Goal: Information Seeking & Learning: Learn about a topic

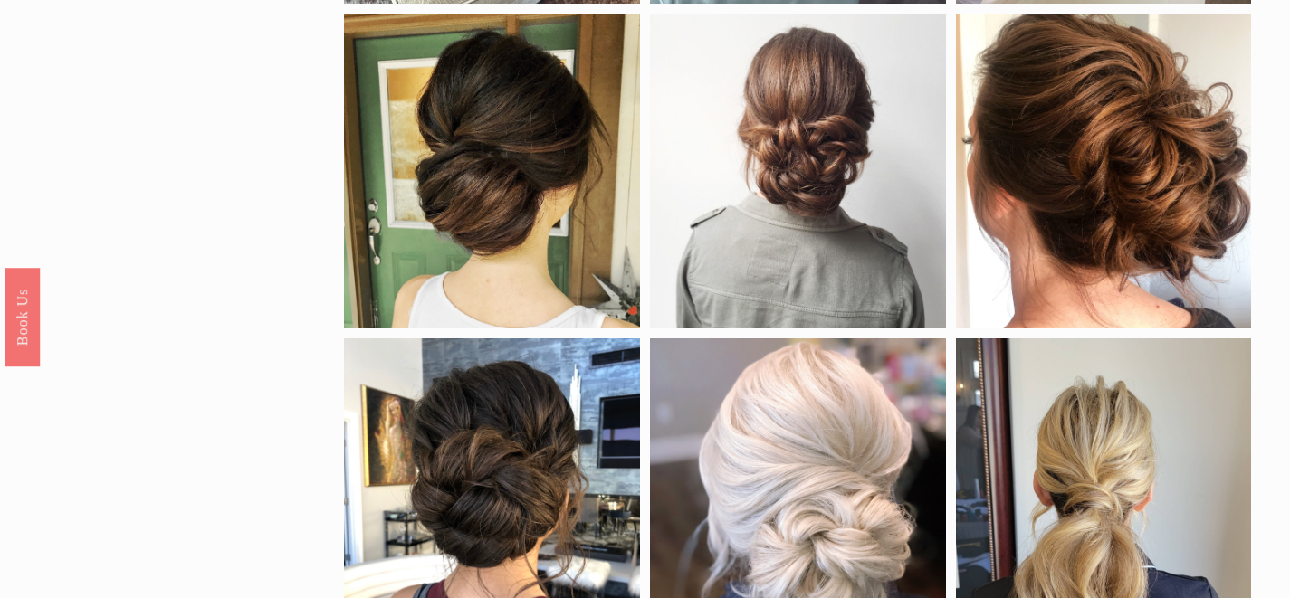
scroll to position [48, 0]
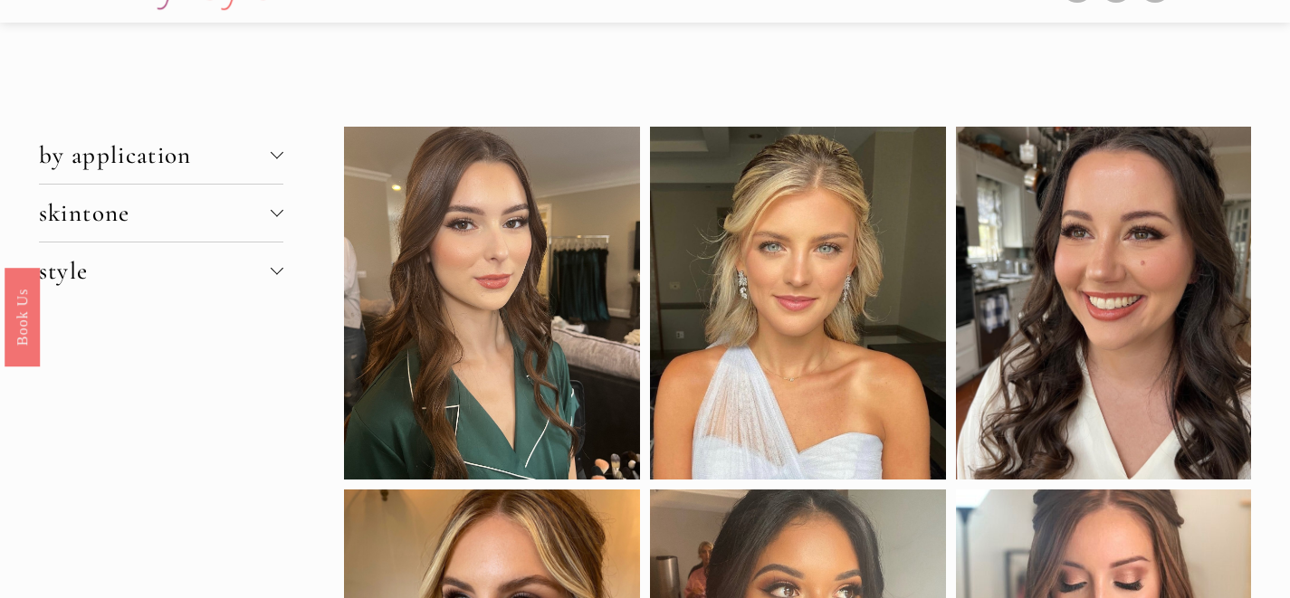
scroll to position [42, 0]
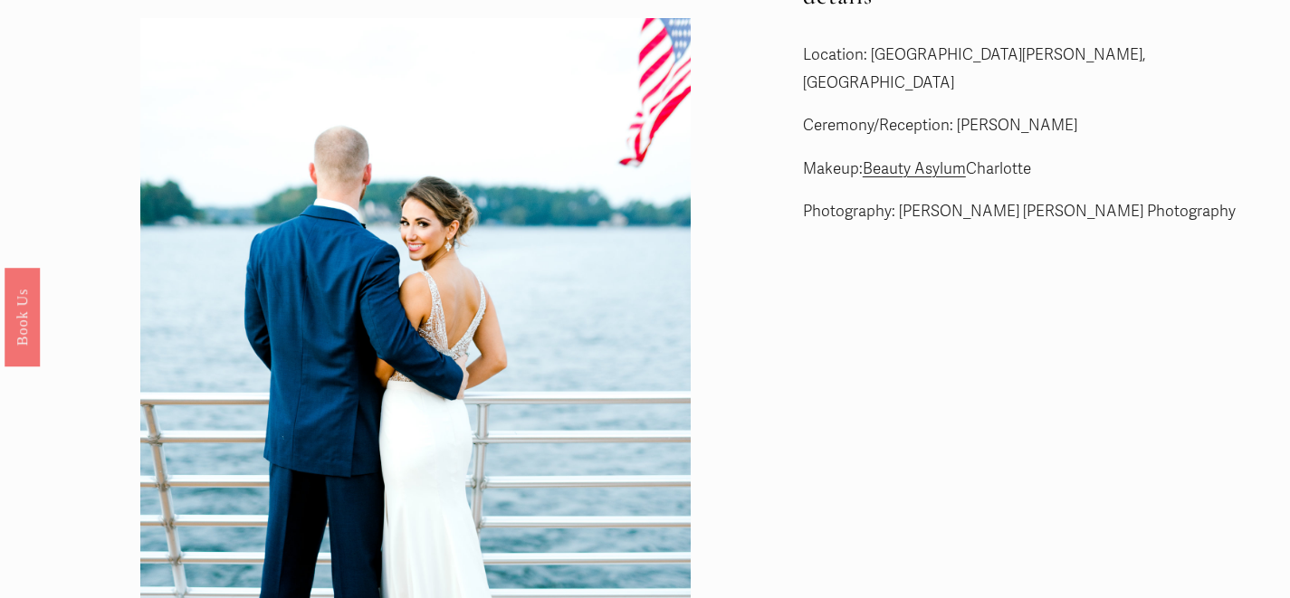
scroll to position [54, 0]
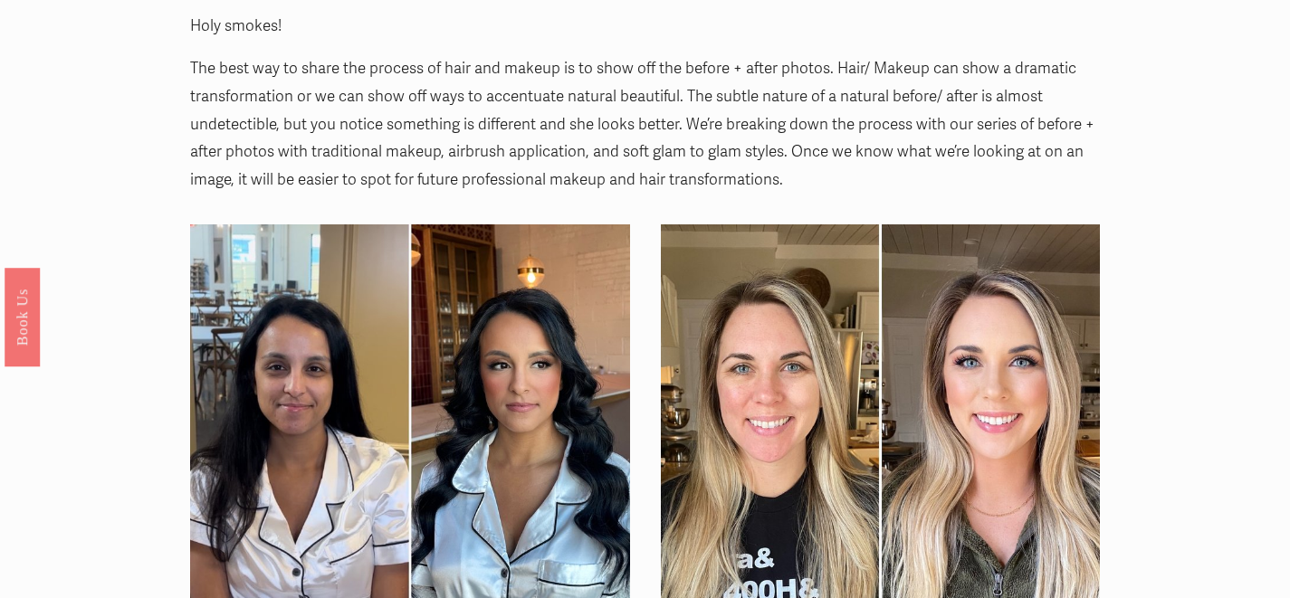
scroll to position [42, 0]
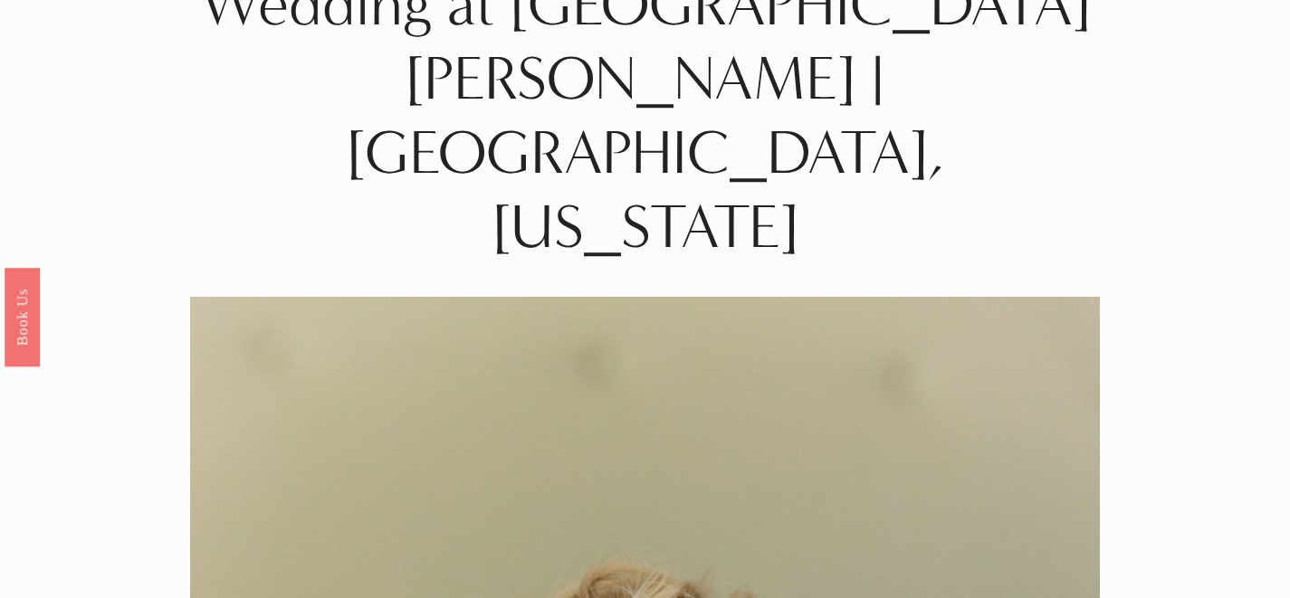
scroll to position [83, 0]
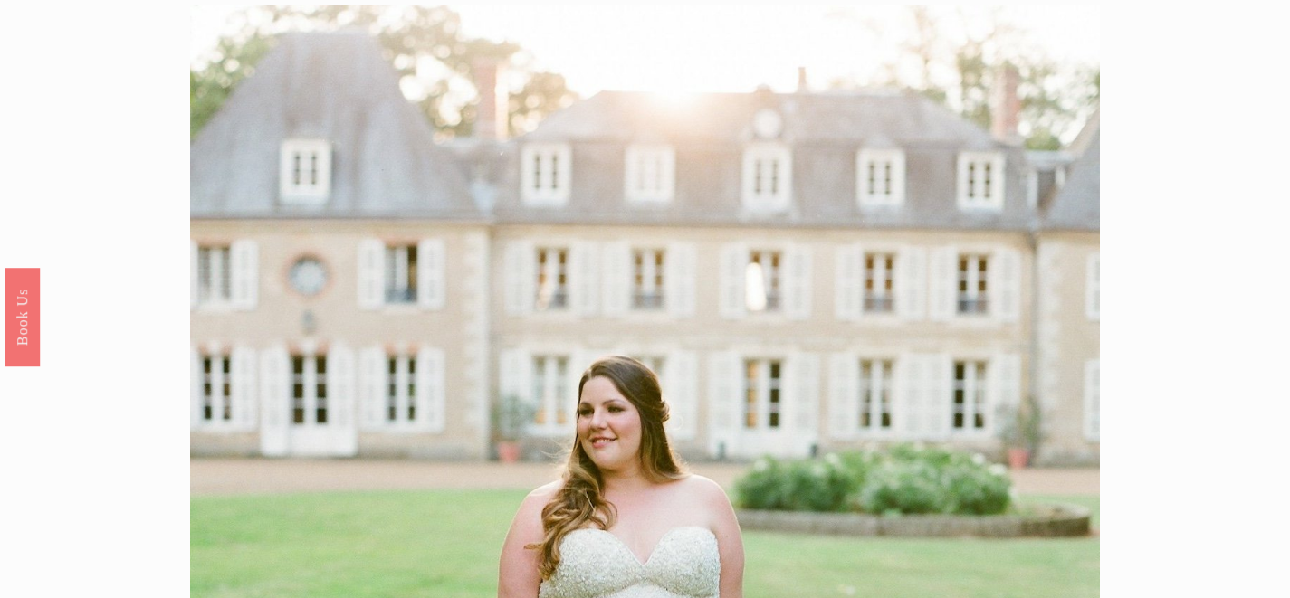
scroll to position [57, 0]
